Goal: Task Accomplishment & Management: Use online tool/utility

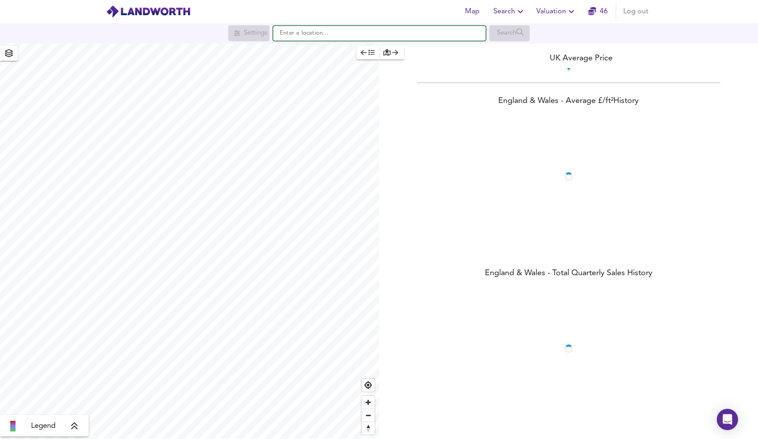
click at [432, 38] on input "text" at bounding box center [379, 33] width 213 height 15
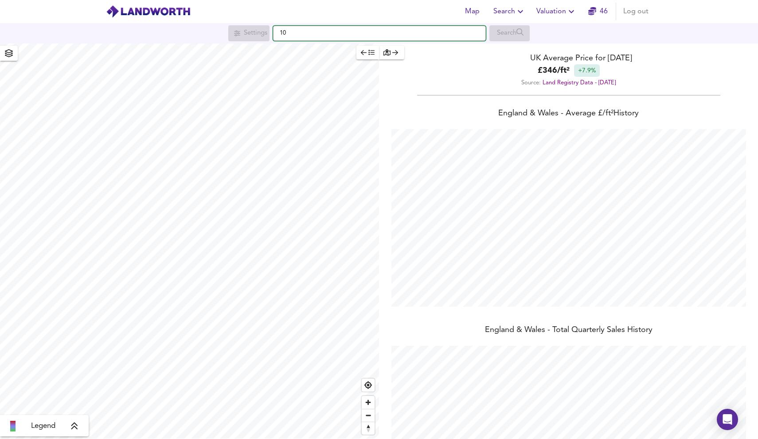
scroll to position [439, 758]
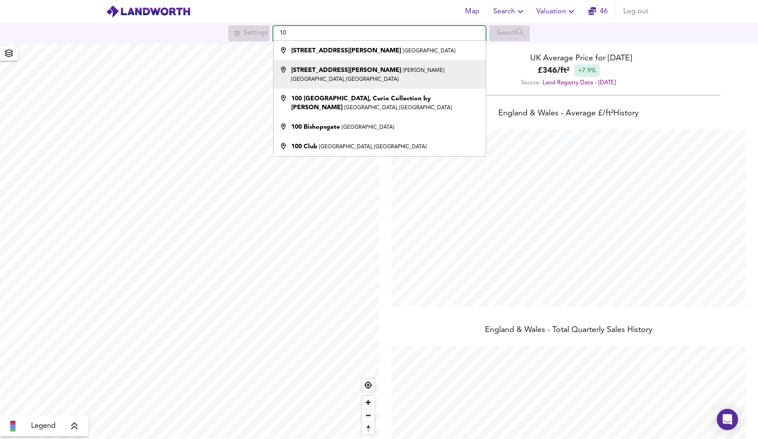
type input "10"
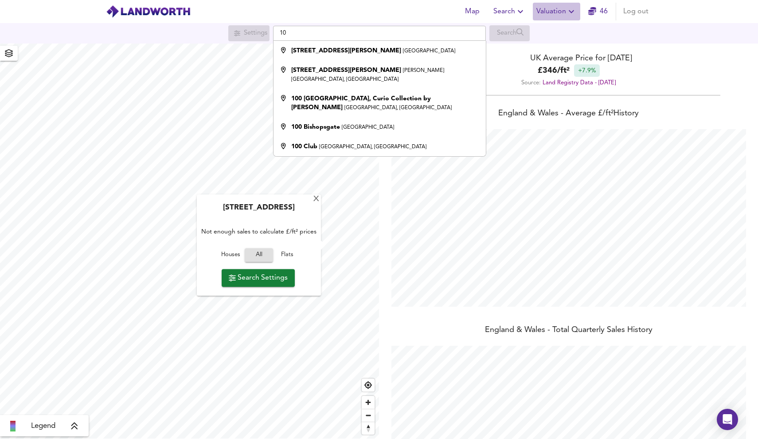
click at [544, 15] on span "Valuation" at bounding box center [557, 11] width 40 height 12
click at [544, 36] on li "New Valuation Report" at bounding box center [557, 32] width 106 height 16
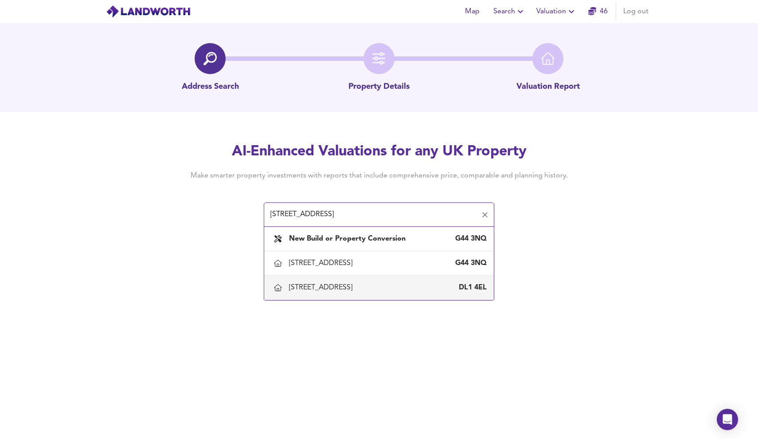
click at [403, 286] on div "[STREET_ADDRESS]" at bounding box center [388, 287] width 198 height 10
type input "[STREET_ADDRESS]"
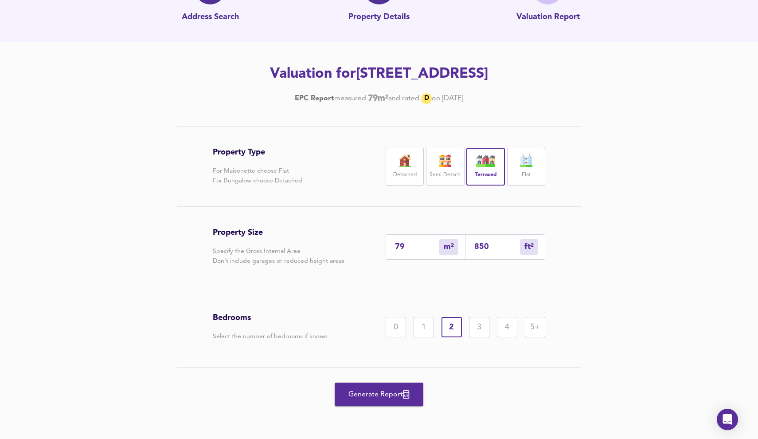
scroll to position [70, 0]
click at [379, 388] on span "Generate Report" at bounding box center [379, 394] width 71 height 12
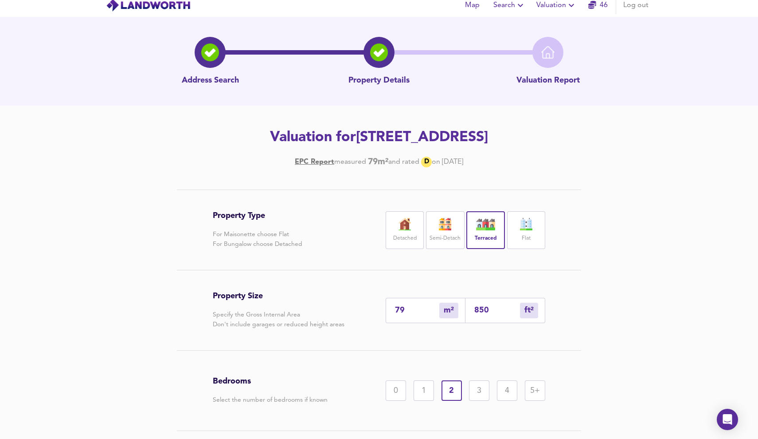
scroll to position [0, 0]
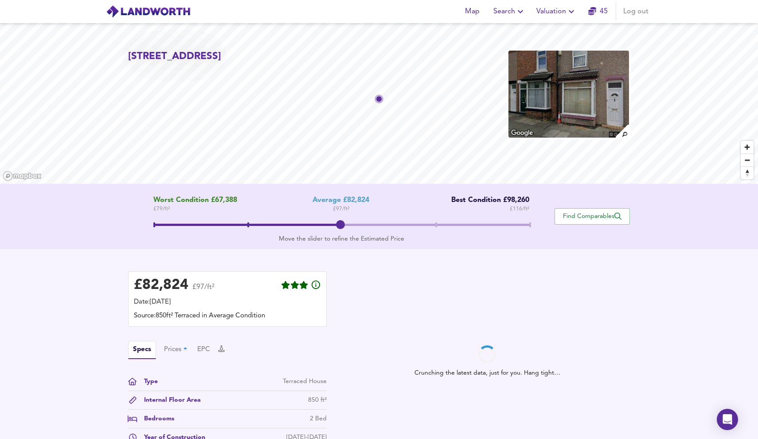
click at [438, 224] on span at bounding box center [341, 226] width 377 height 16
click at [341, 225] on span at bounding box center [341, 226] width 377 height 16
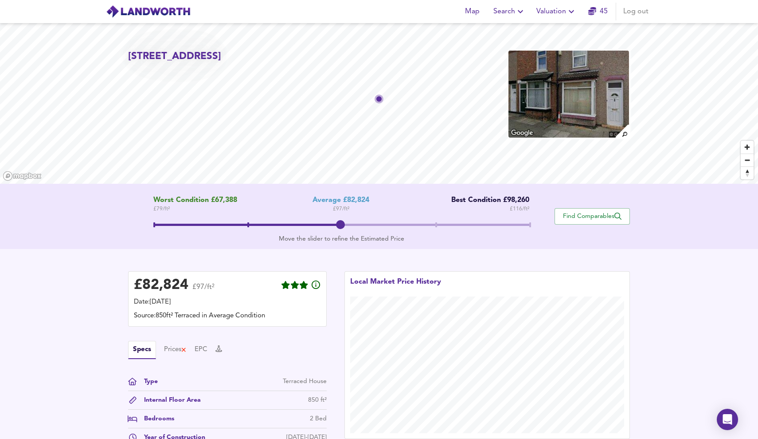
click at [341, 225] on span at bounding box center [340, 224] width 9 height 9
click at [553, 15] on span "Valuation" at bounding box center [557, 11] width 40 height 12
click at [546, 30] on li "New Valuation Report" at bounding box center [557, 32] width 106 height 16
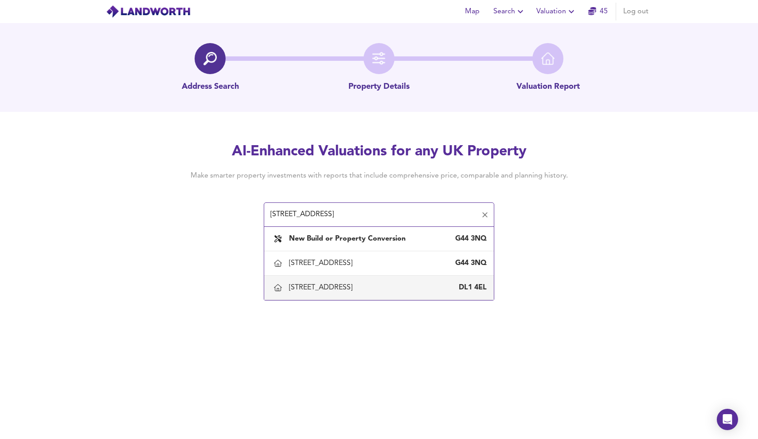
click at [349, 290] on div "[STREET_ADDRESS]" at bounding box center [322, 287] width 67 height 10
type input "[STREET_ADDRESS]"
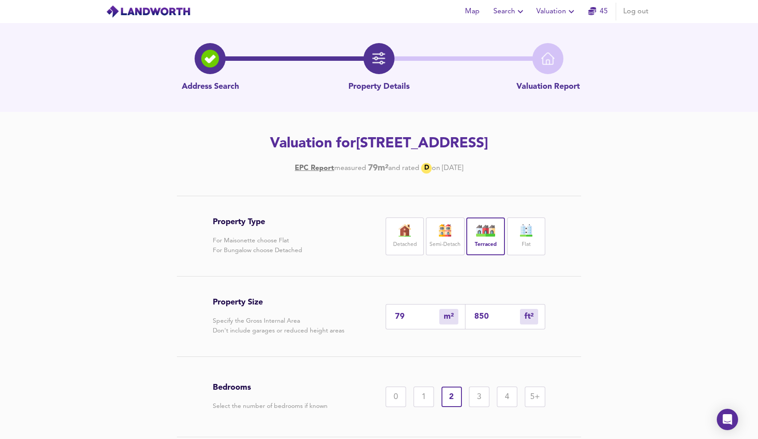
click at [478, 395] on div "3" at bounding box center [479, 396] width 20 height 20
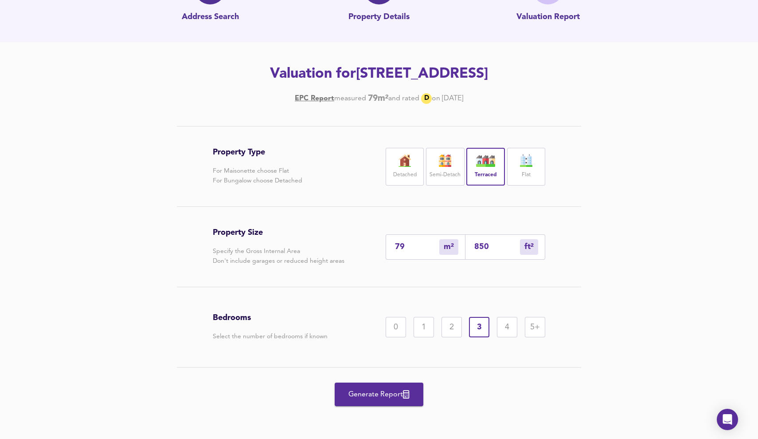
scroll to position [70, 0]
click at [384, 388] on span "Generate Report" at bounding box center [379, 394] width 71 height 12
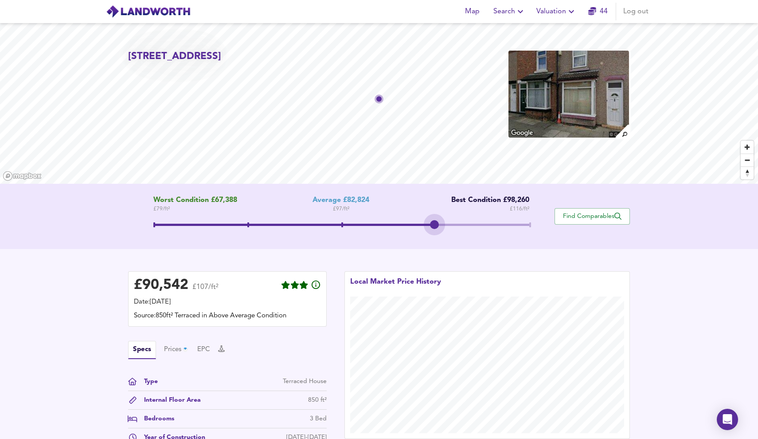
click at [436, 225] on span at bounding box center [341, 226] width 377 height 16
click at [528, 223] on span at bounding box center [341, 226] width 377 height 16
click at [438, 226] on span at bounding box center [341, 226] width 377 height 16
click at [340, 225] on span at bounding box center [341, 226] width 377 height 16
